Goal: Task Accomplishment & Management: Manage account settings

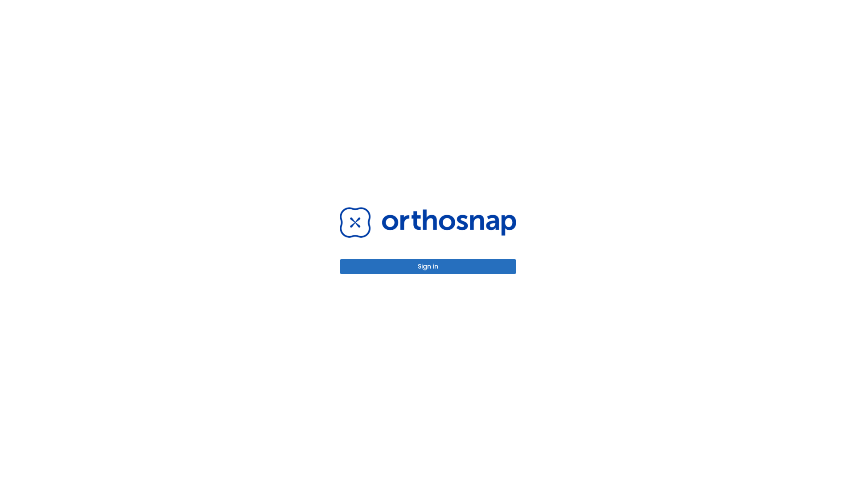
click at [428, 266] on button "Sign in" at bounding box center [428, 266] width 176 height 15
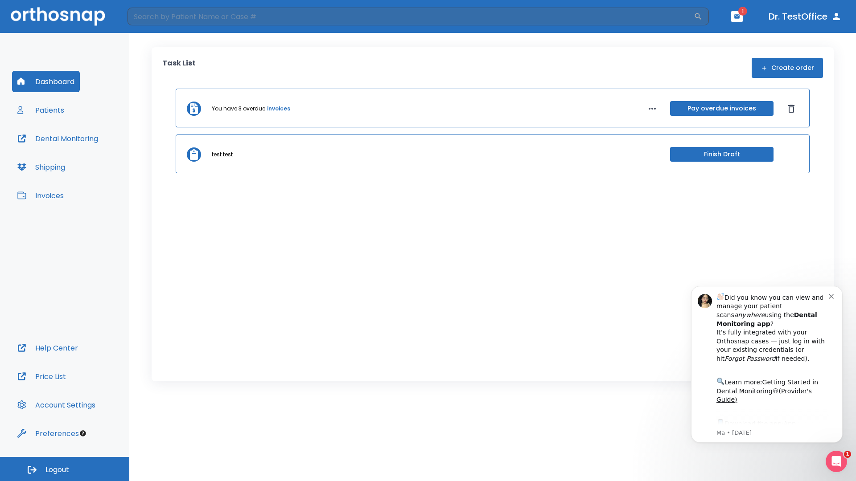
click at [65, 469] on span "Logout" at bounding box center [57, 470] width 24 height 10
